Goal: Information Seeking & Learning: Learn about a topic

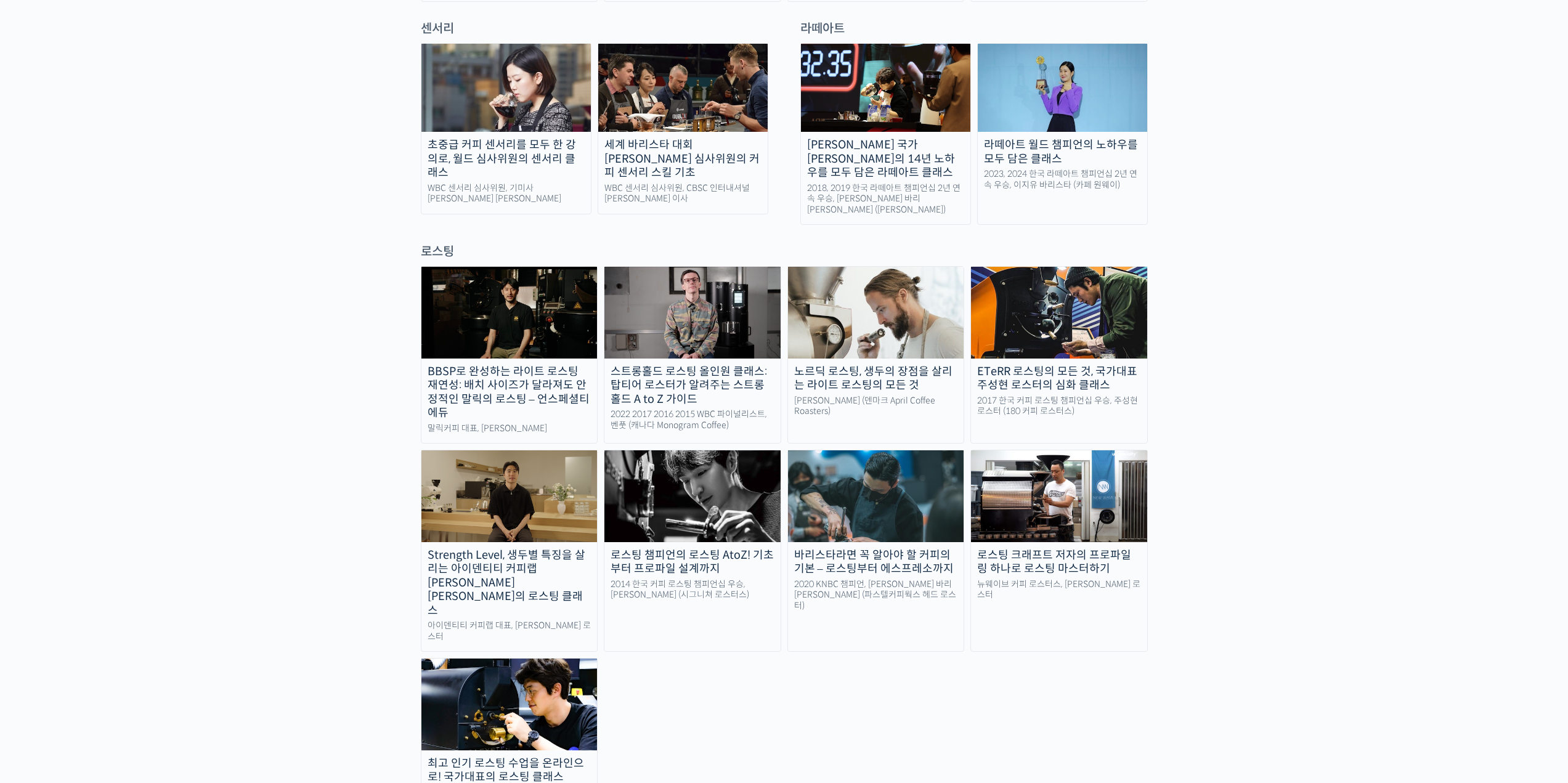
scroll to position [924, 0]
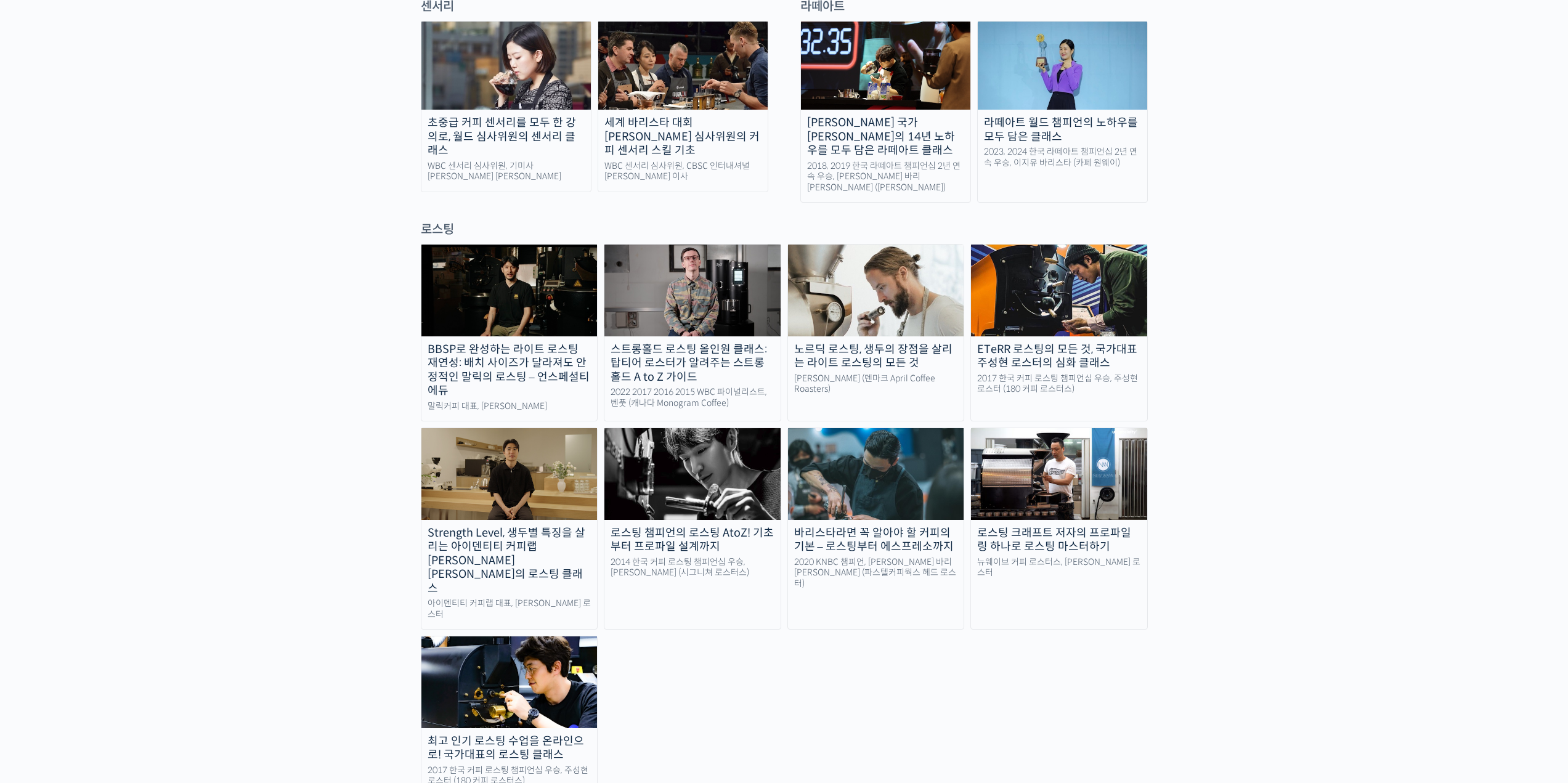
click at [883, 269] on img at bounding box center [875, 290] width 176 height 91
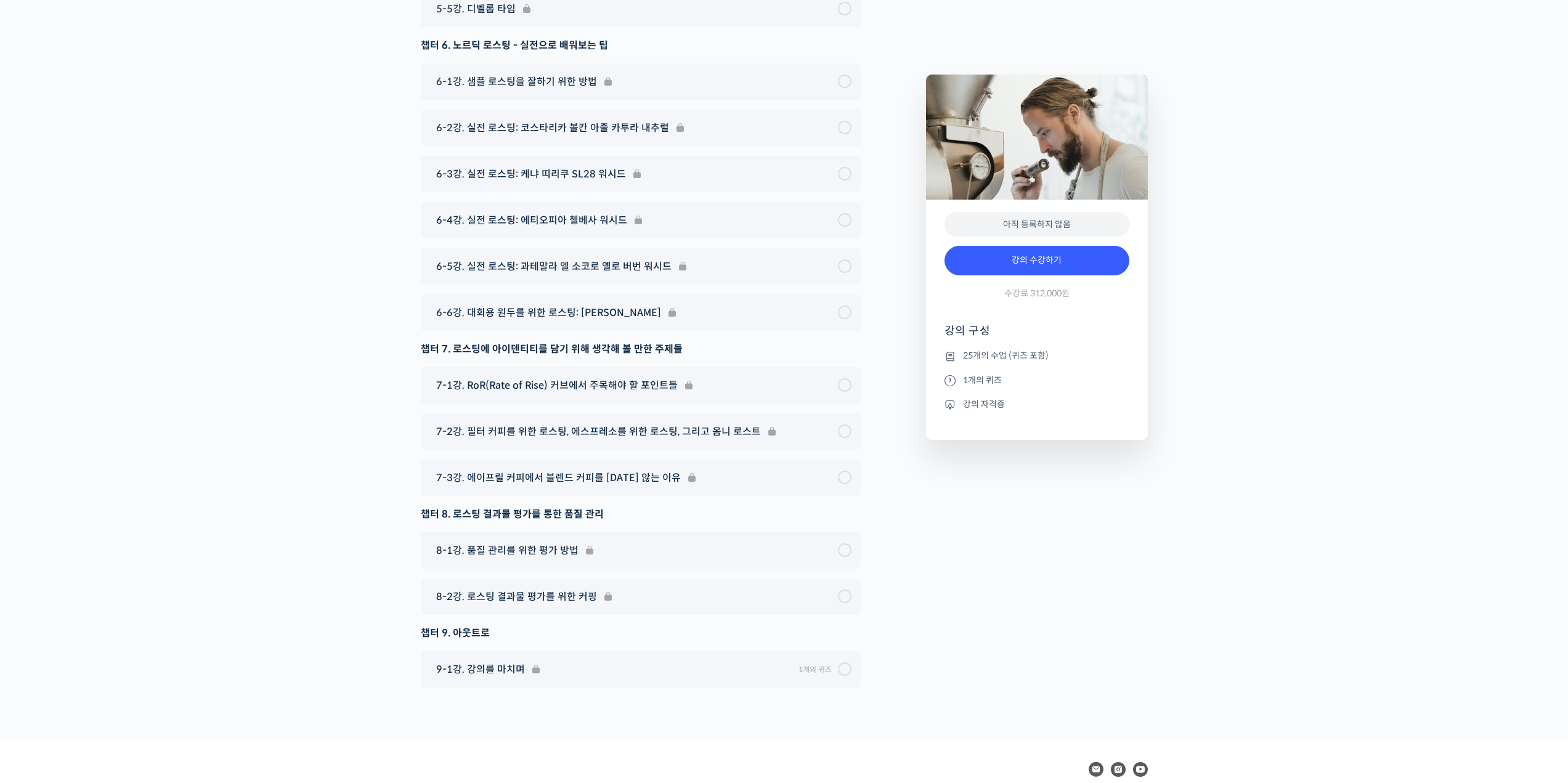
scroll to position [7305, 0]
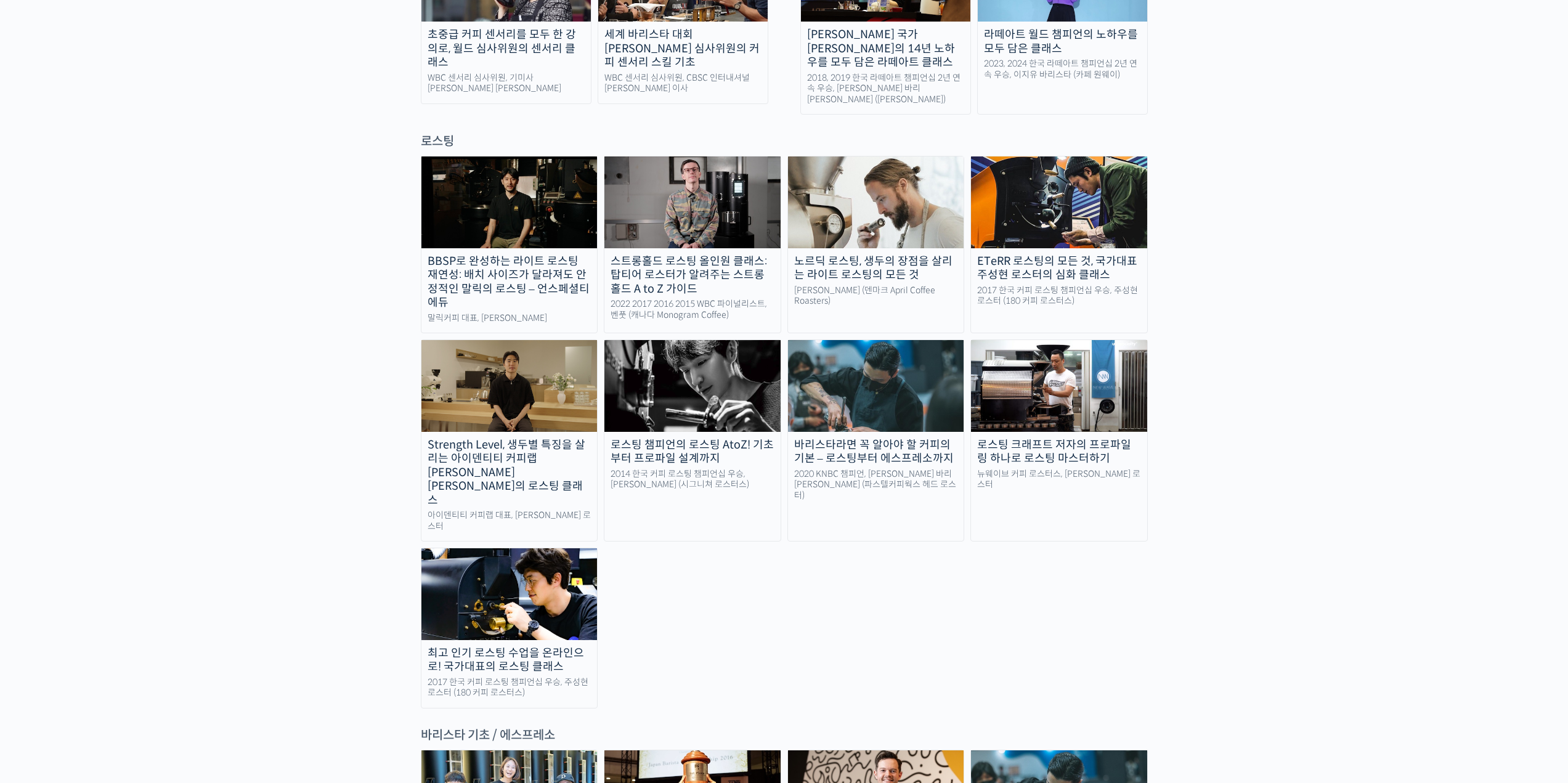
click at [648, 340] on img at bounding box center [692, 385] width 176 height 91
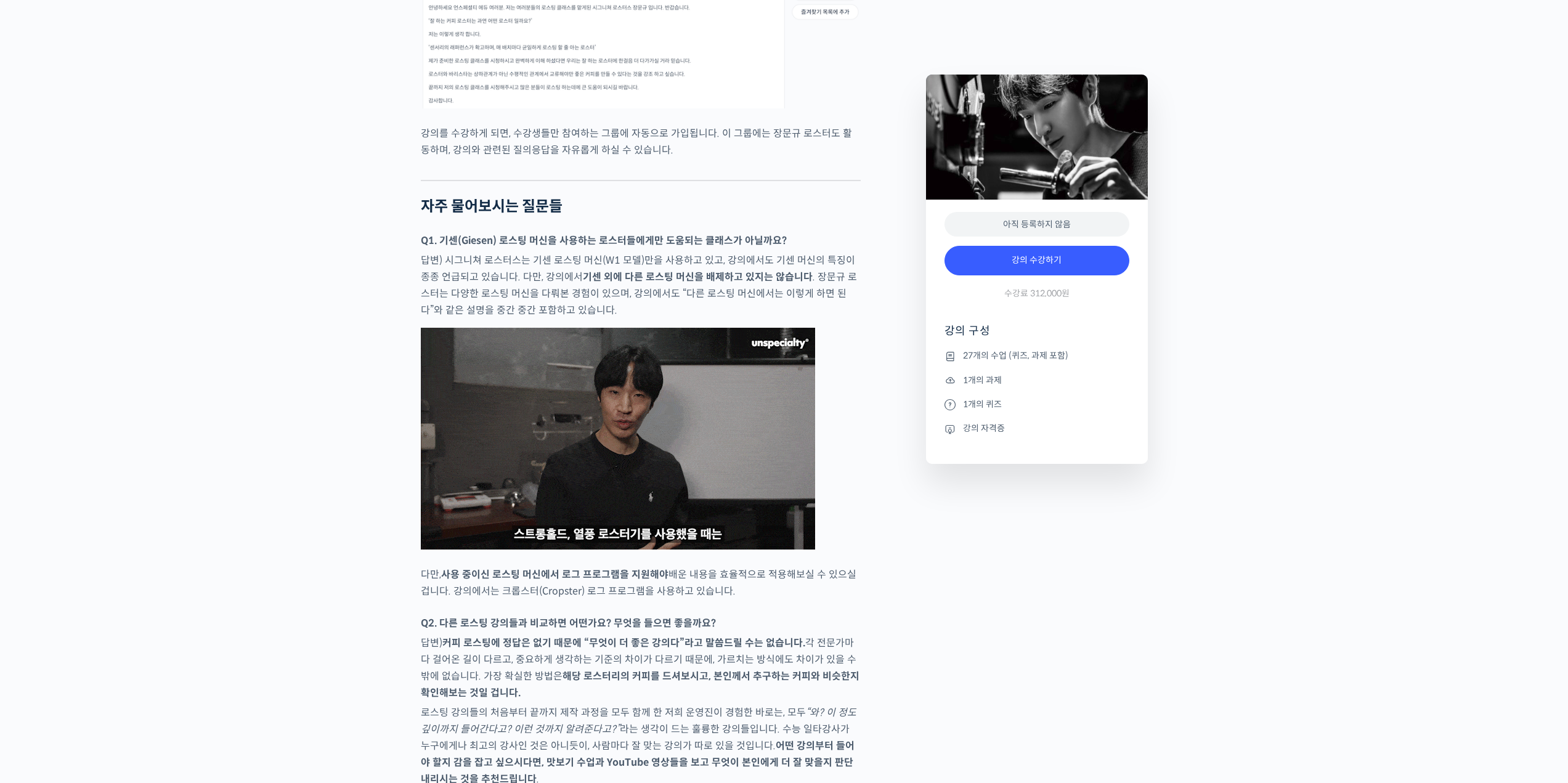
scroll to position [5050, 0]
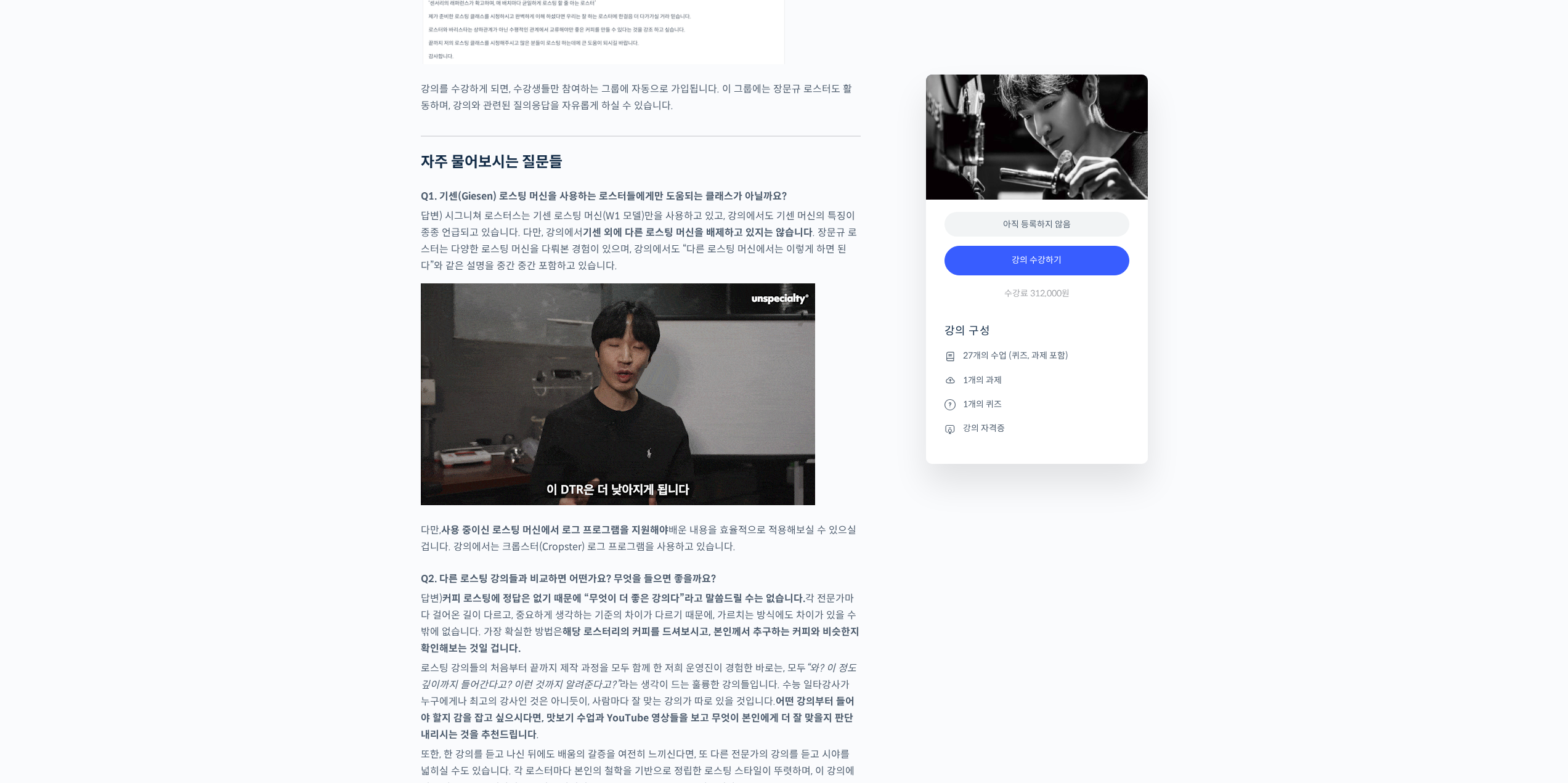
drag, startPoint x: 562, startPoint y: 493, endPoint x: 840, endPoint y: 509, distance: 278.5
click at [840, 522] on p "다만, 사용 중이신 로스팅 머신에서 로그 프로그램을 지원해야 배운 내용을 효율적으로 적용해보실 수 있으실 겁니다. 강의에서는 크롭스터(Crop…" at bounding box center [640, 538] width 440 height 33
click at [839, 522] on p "다만, 사용 중이신 로스팅 머신에서 로그 프로그램을 지원해야 배운 내용을 효율적으로 적용해보실 수 있으실 겁니다. 강의에서는 크롭스터(Crop…" at bounding box center [640, 538] width 440 height 33
